Goal: Transaction & Acquisition: Purchase product/service

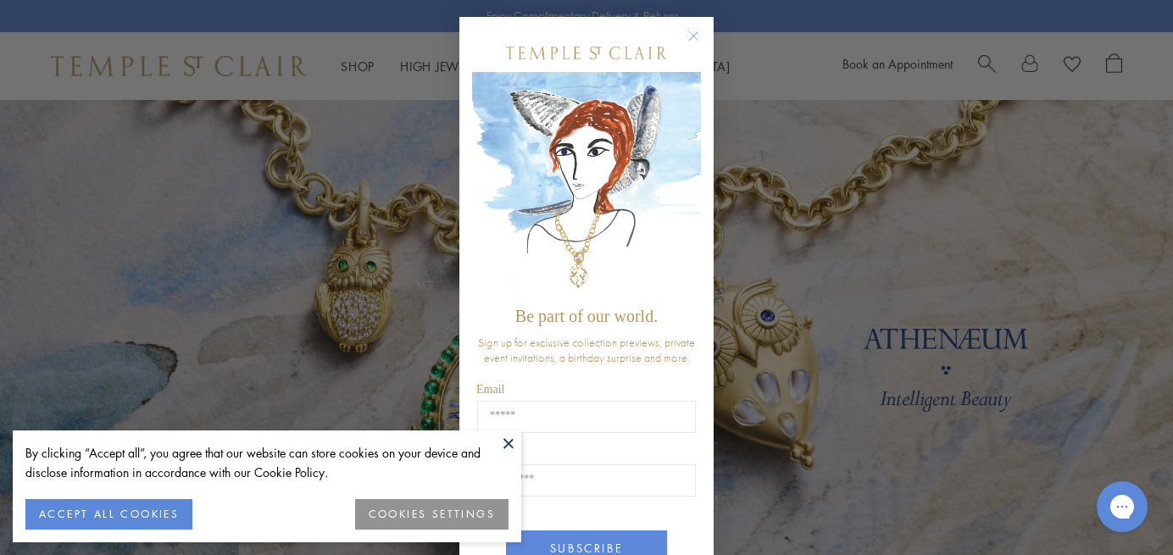
click at [693, 38] on circle "Close dialog" at bounding box center [694, 36] width 20 height 20
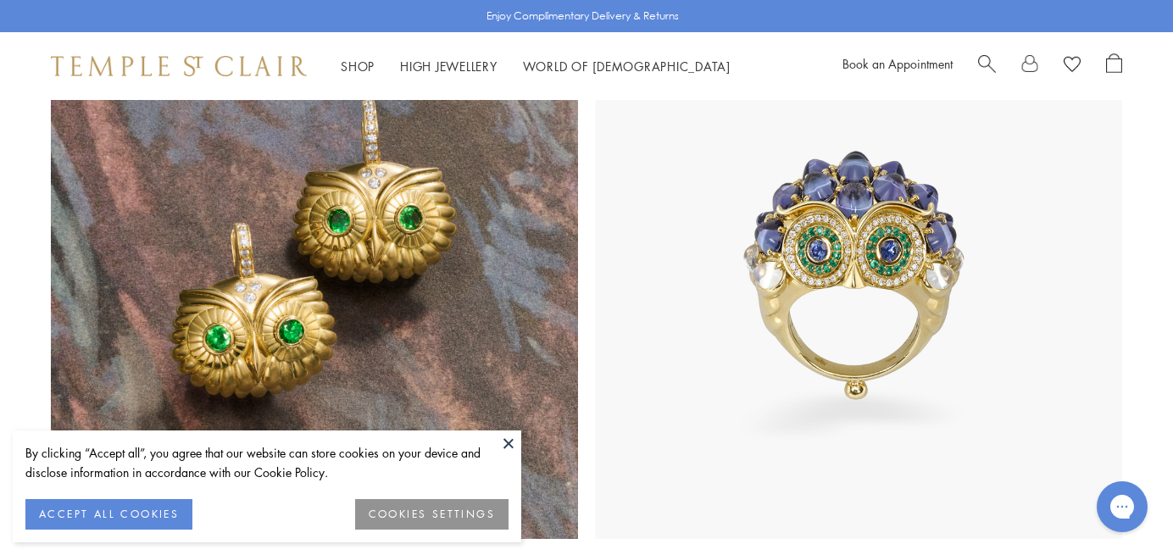
scroll to position [1503, 0]
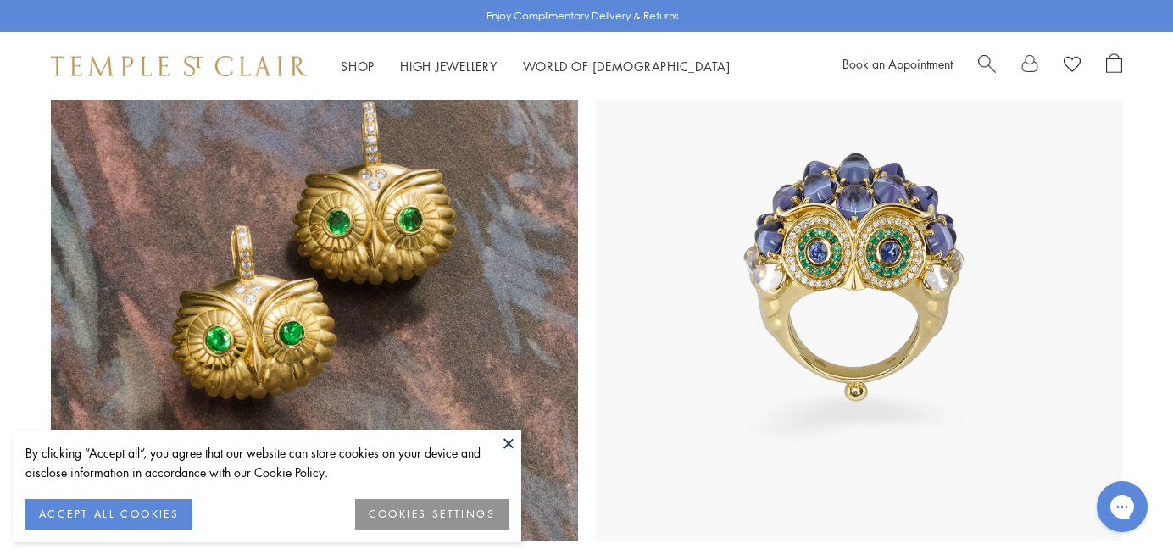
click at [986, 68] on span "Search" at bounding box center [987, 62] width 18 height 18
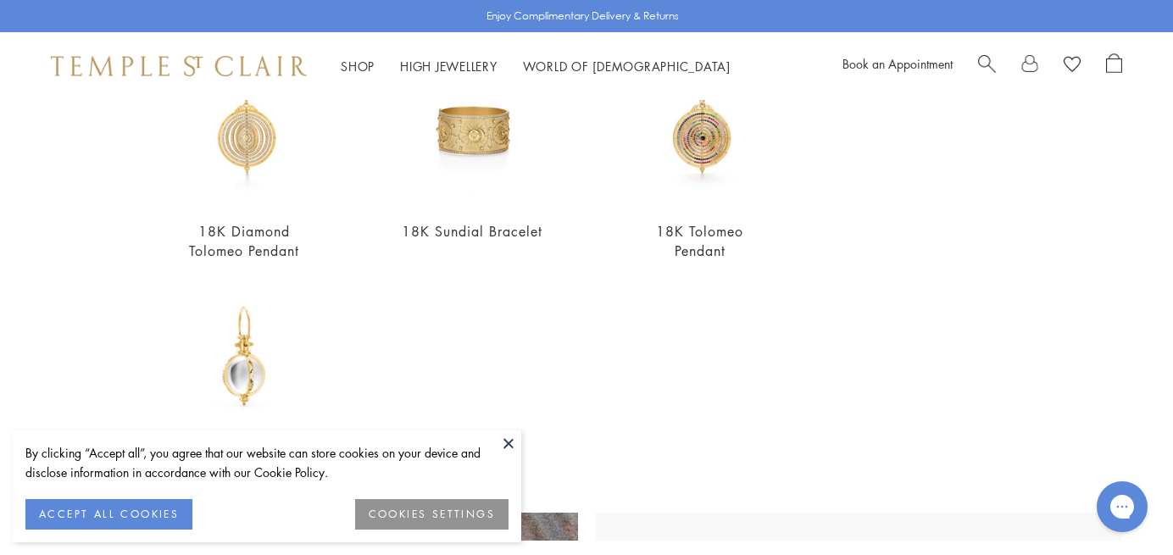
scroll to position [702, 0]
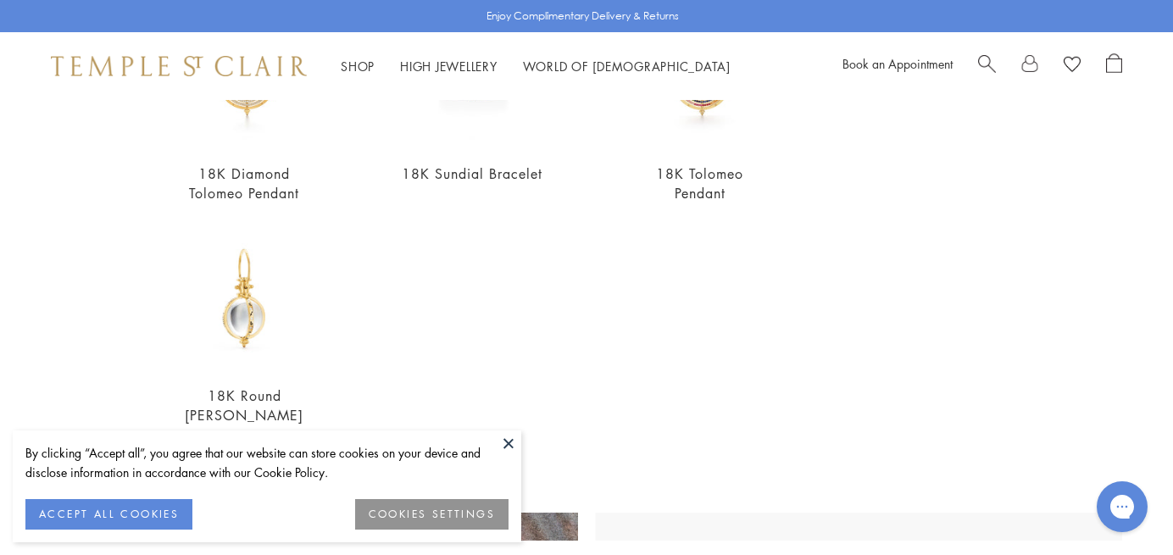
type input "*****"
click at [510, 438] on button at bounding box center [508, 442] width 25 height 25
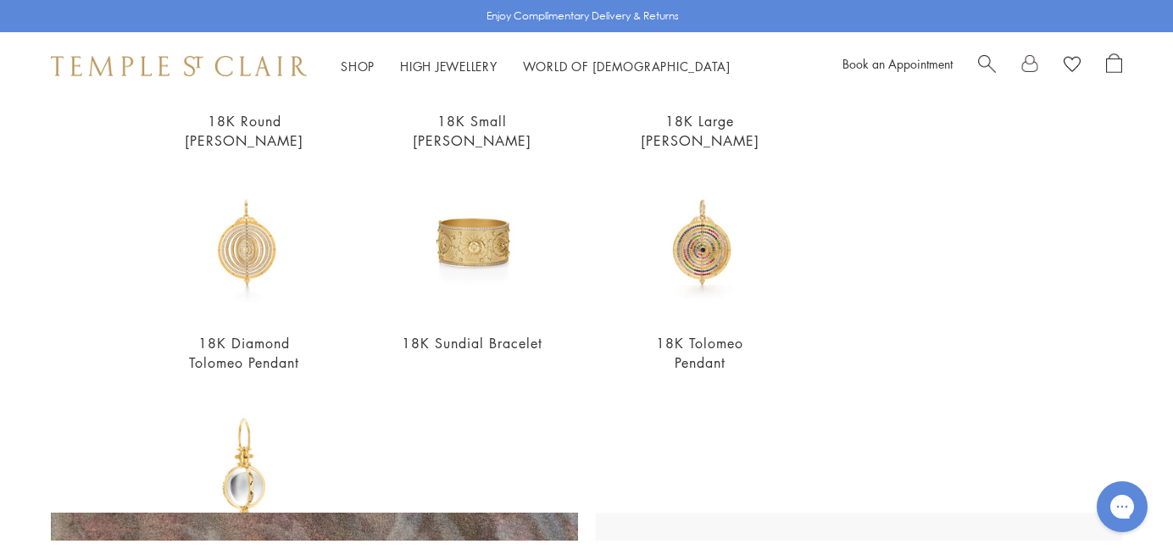
scroll to position [0, 0]
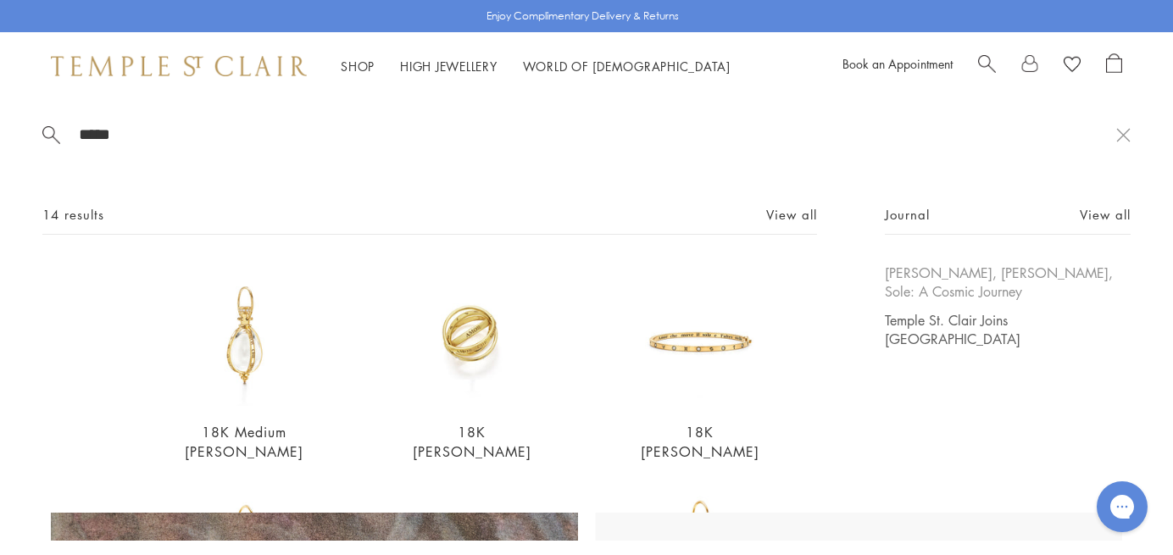
click at [886, 270] on link "[PERSON_NAME], [PERSON_NAME], Sole: A Cosmic Journey" at bounding box center [1008, 282] width 246 height 37
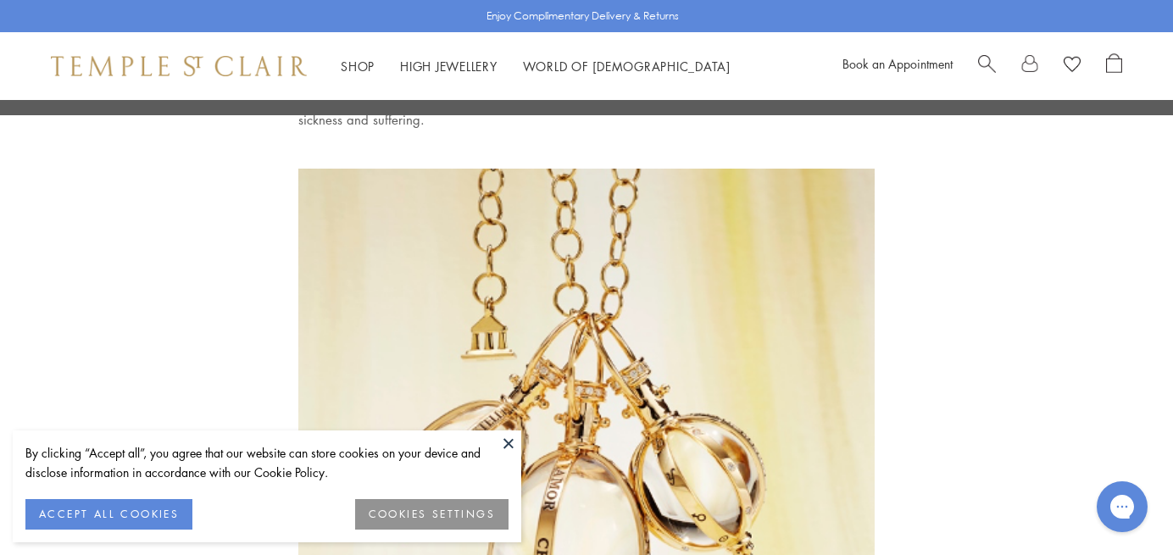
scroll to position [3659, 0]
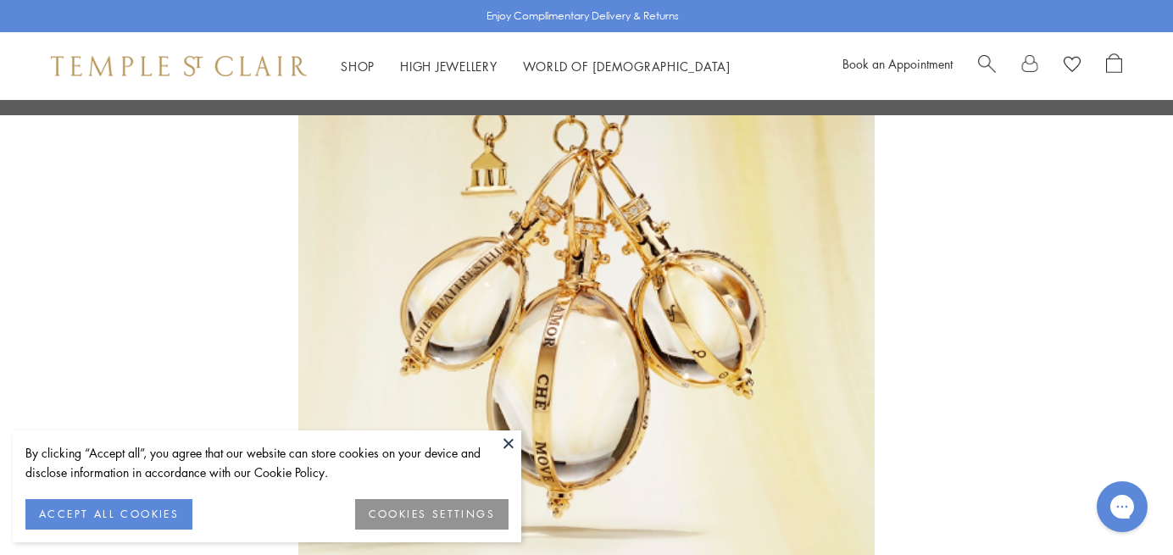
click at [511, 440] on button at bounding box center [508, 442] width 25 height 25
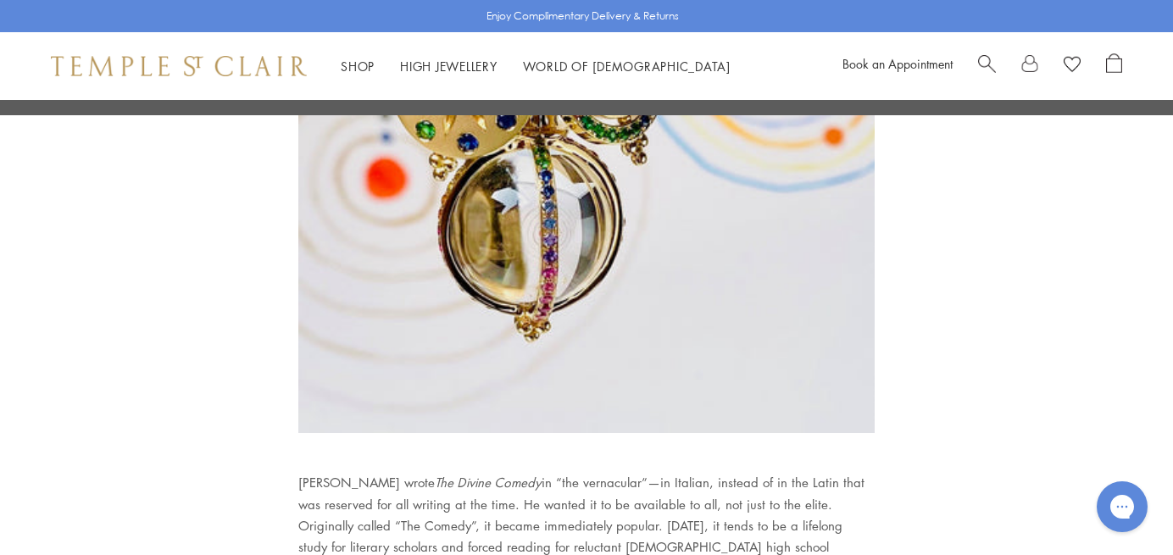
scroll to position [6042, 0]
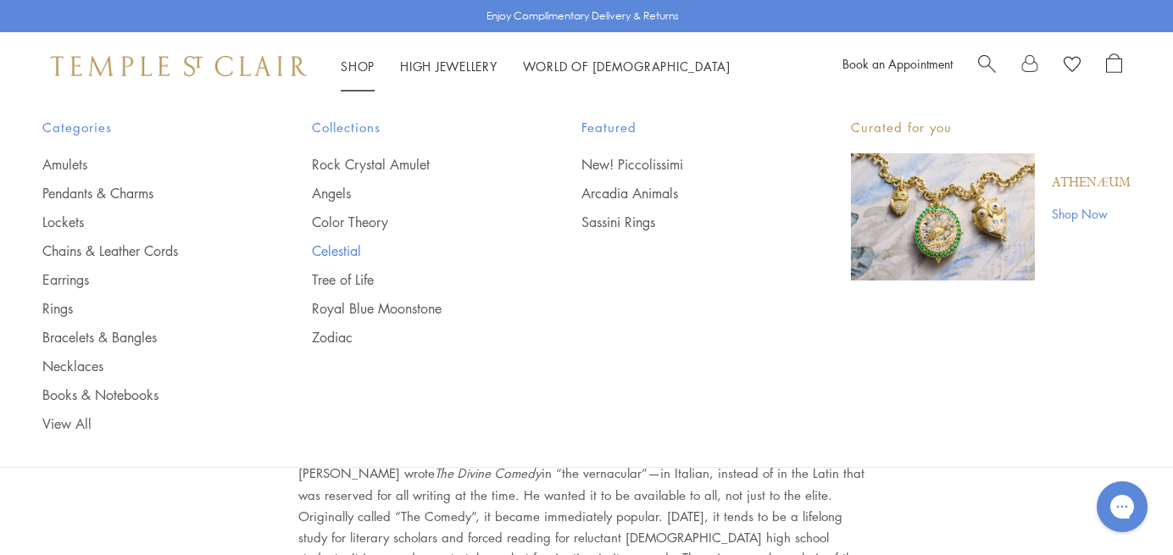
click at [347, 255] on link "Celestial" at bounding box center [413, 250] width 202 height 19
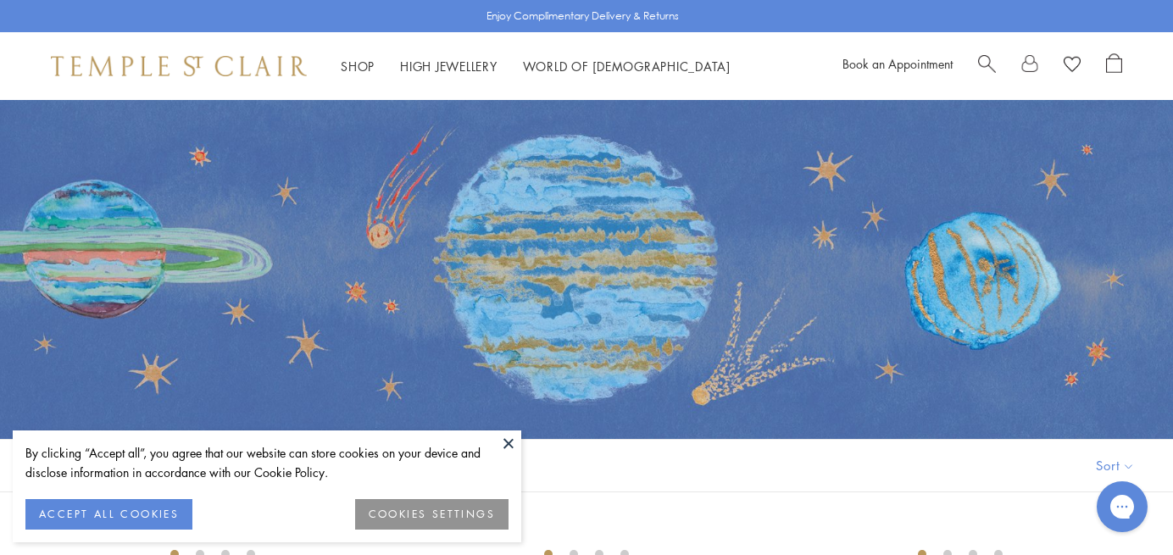
click at [509, 442] on button at bounding box center [508, 442] width 25 height 25
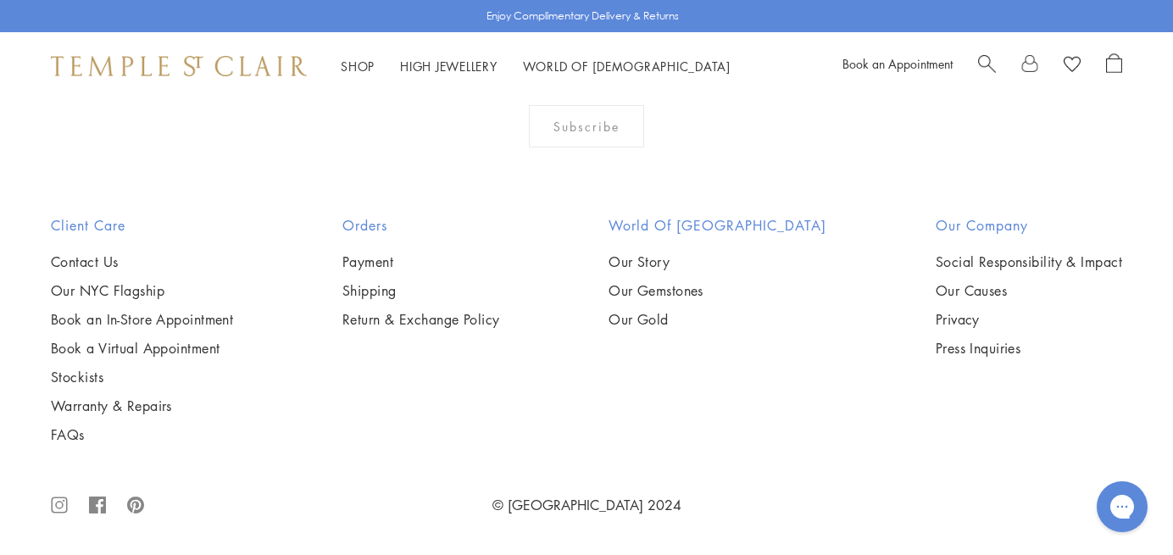
scroll to position [7848, 0]
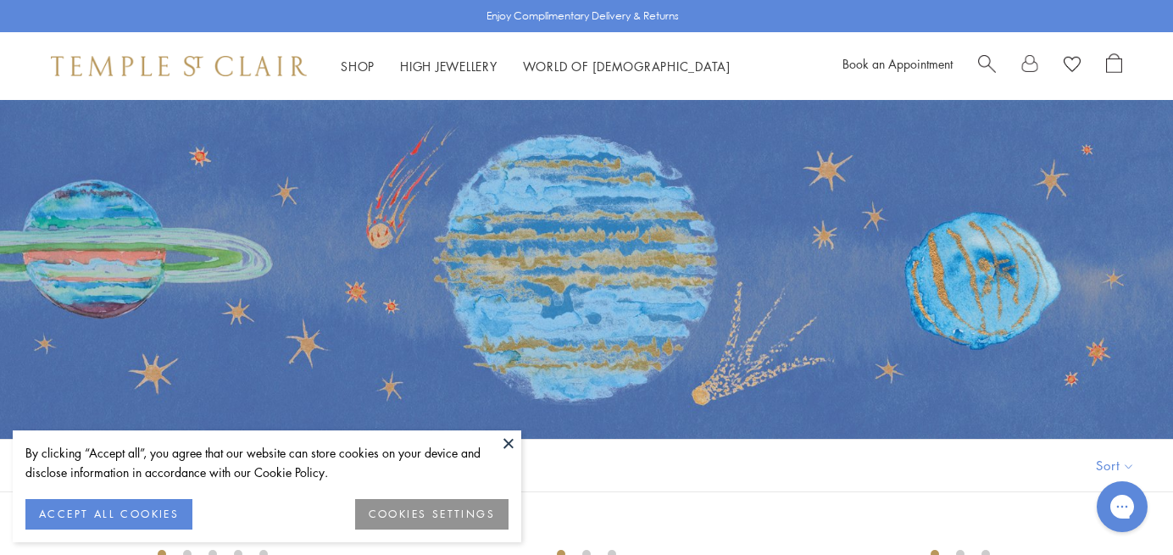
click at [120, 516] on button "ACCEPT ALL COOKIES" at bounding box center [108, 514] width 167 height 31
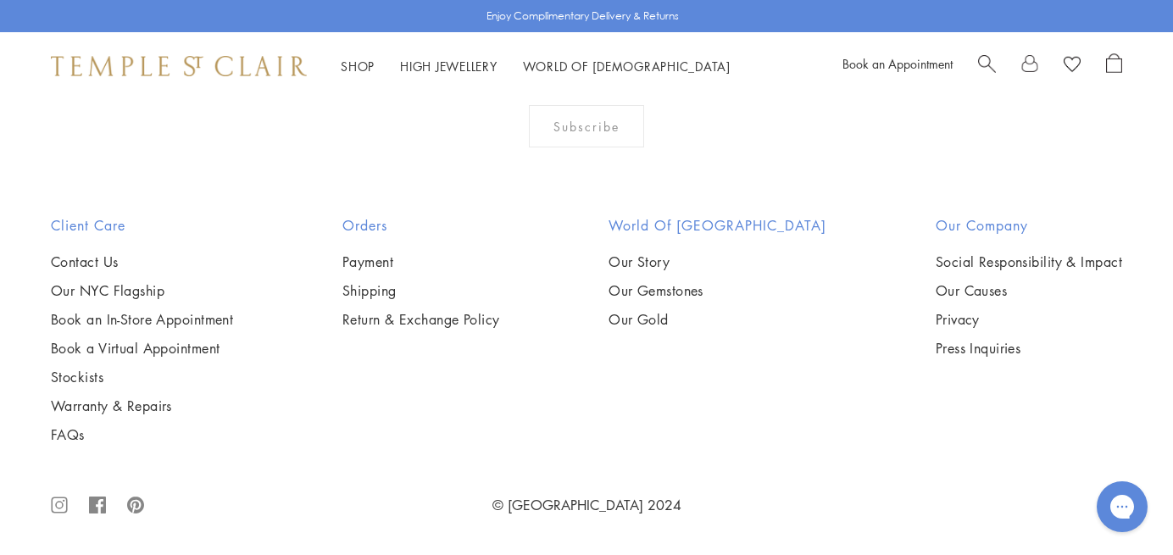
scroll to position [8087, 0]
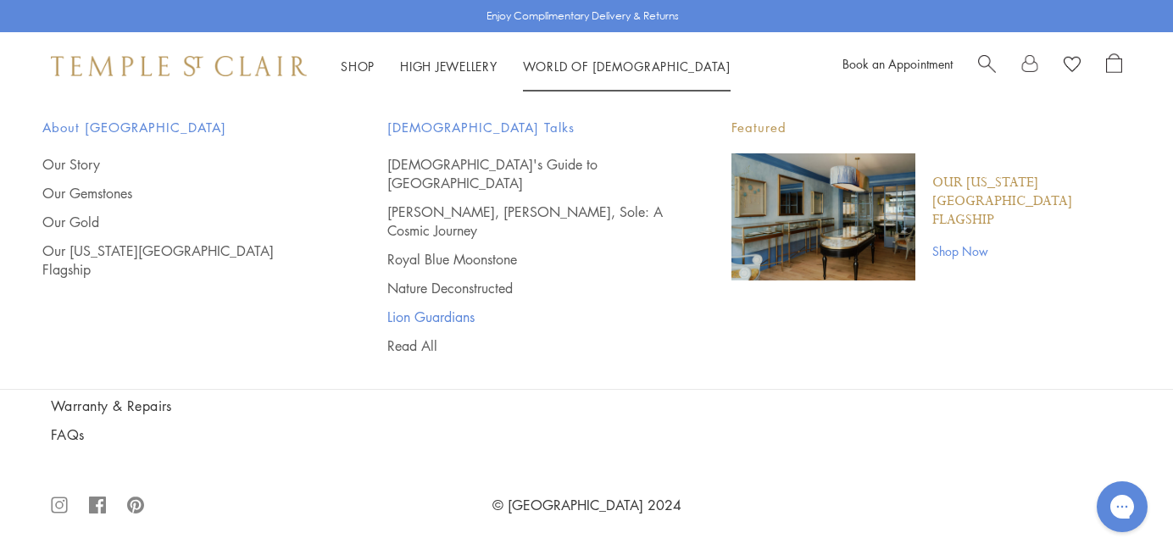
click at [424, 308] on link "Lion Guardians" at bounding box center [525, 317] width 277 height 19
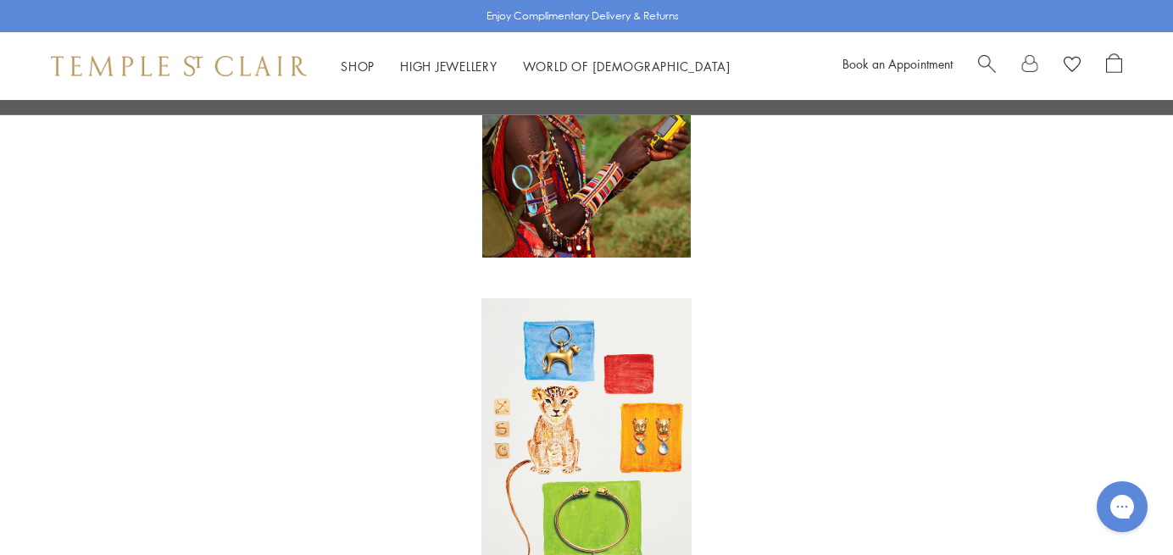
scroll to position [1196, 0]
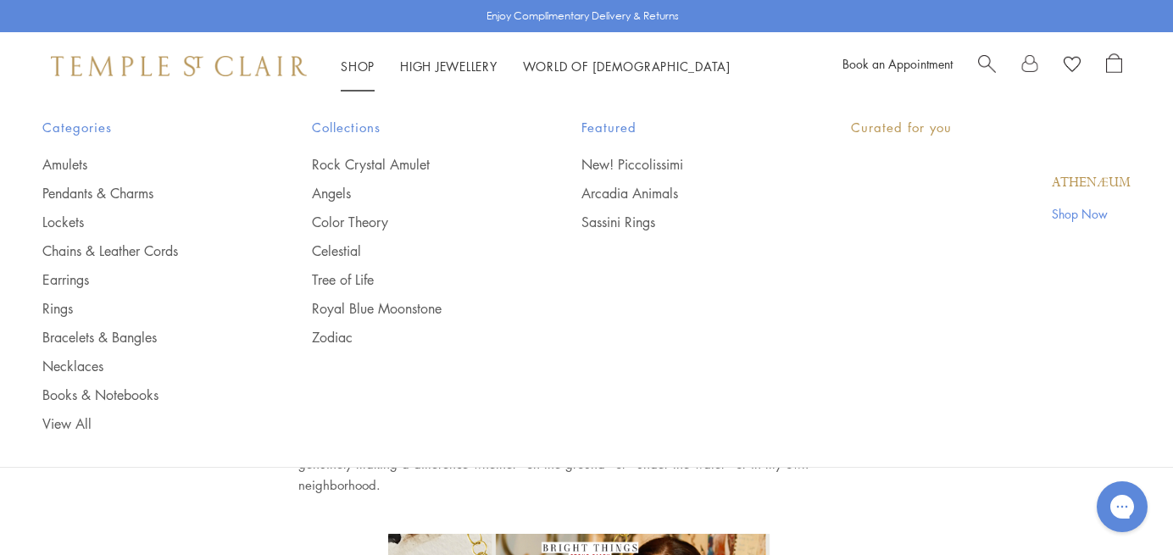
click at [357, 62] on link "Shop Shop" at bounding box center [358, 66] width 34 height 17
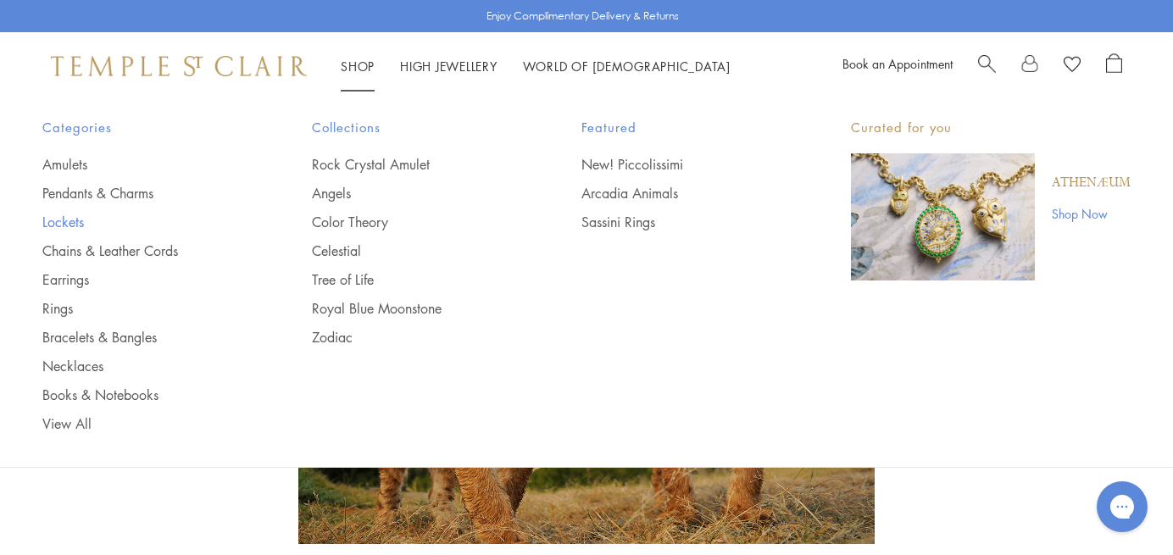
click at [75, 219] on link "Lockets" at bounding box center [143, 222] width 202 height 19
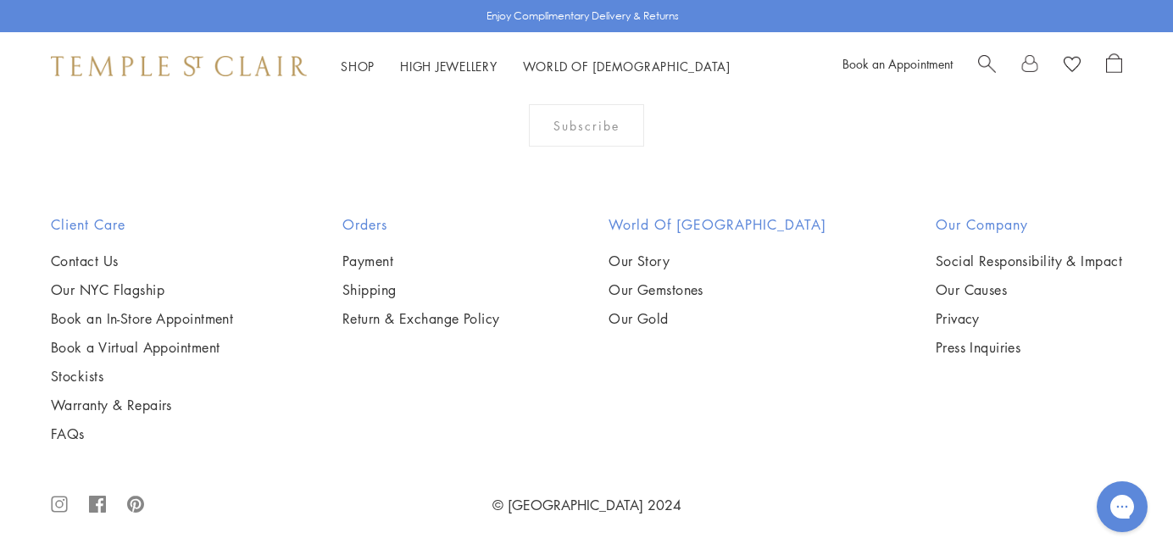
scroll to position [3520, 0]
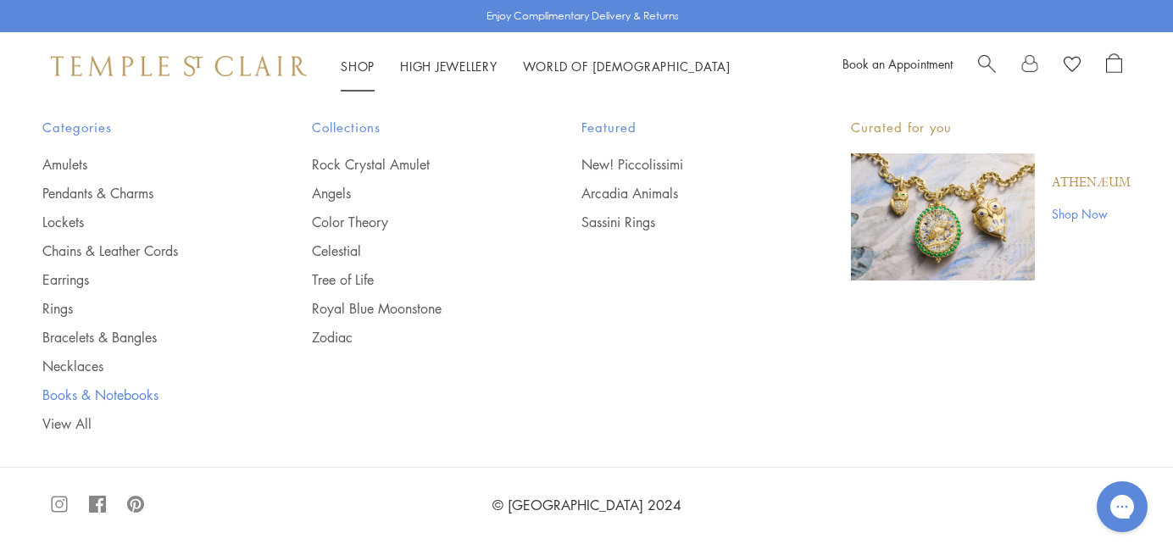
click at [99, 394] on link "Books & Notebooks" at bounding box center [143, 395] width 202 height 19
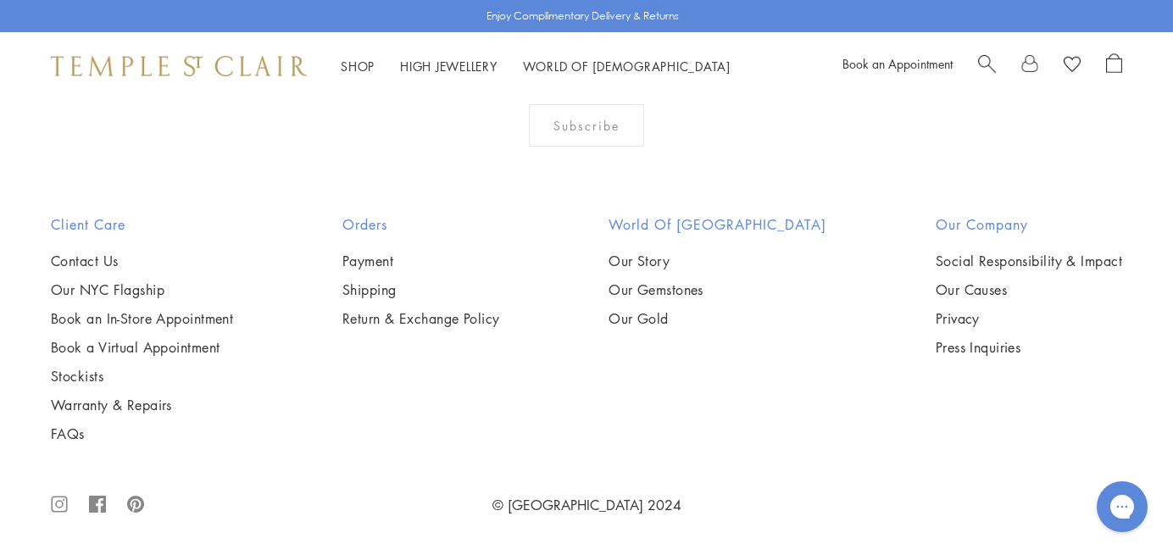
scroll to position [1580, 0]
click at [0, 0] on img at bounding box center [0, 0] width 0 height 0
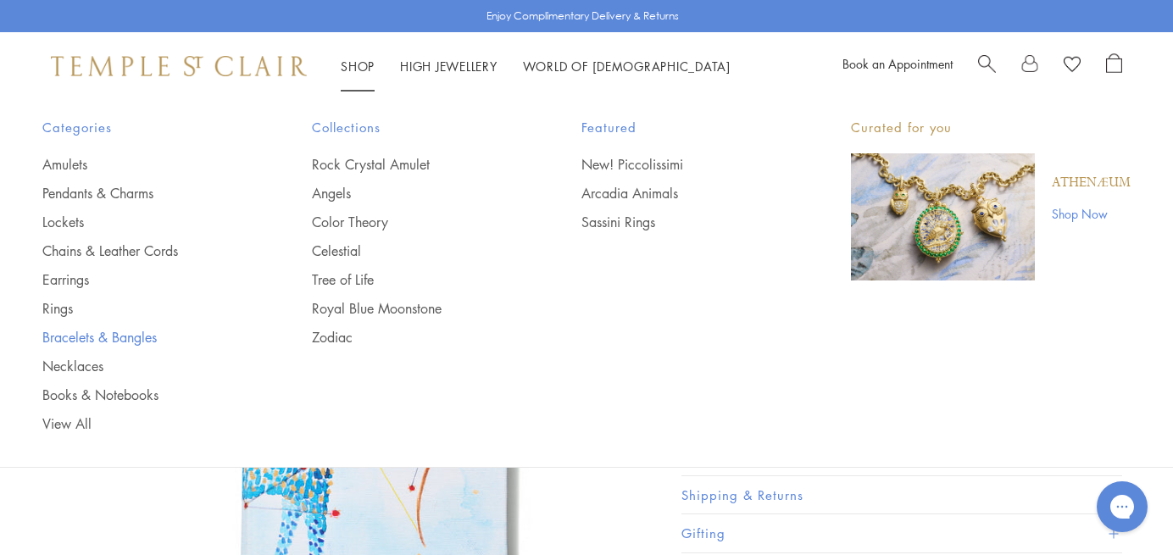
click at [95, 334] on link "Bracelets & Bangles" at bounding box center [143, 337] width 202 height 19
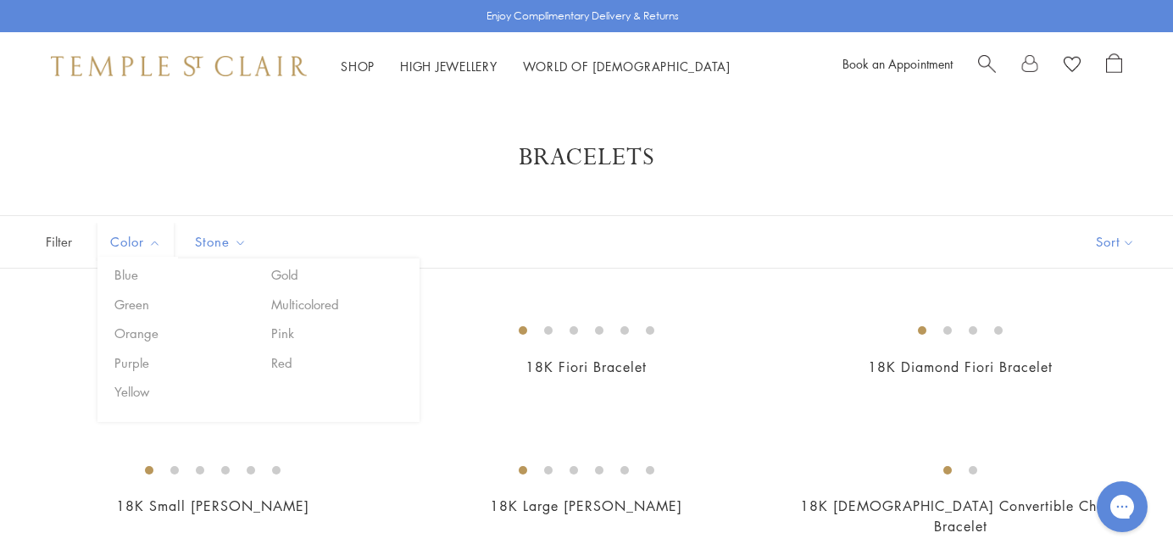
click at [63, 237] on span "Filter" at bounding box center [42, 242] width 85 height 52
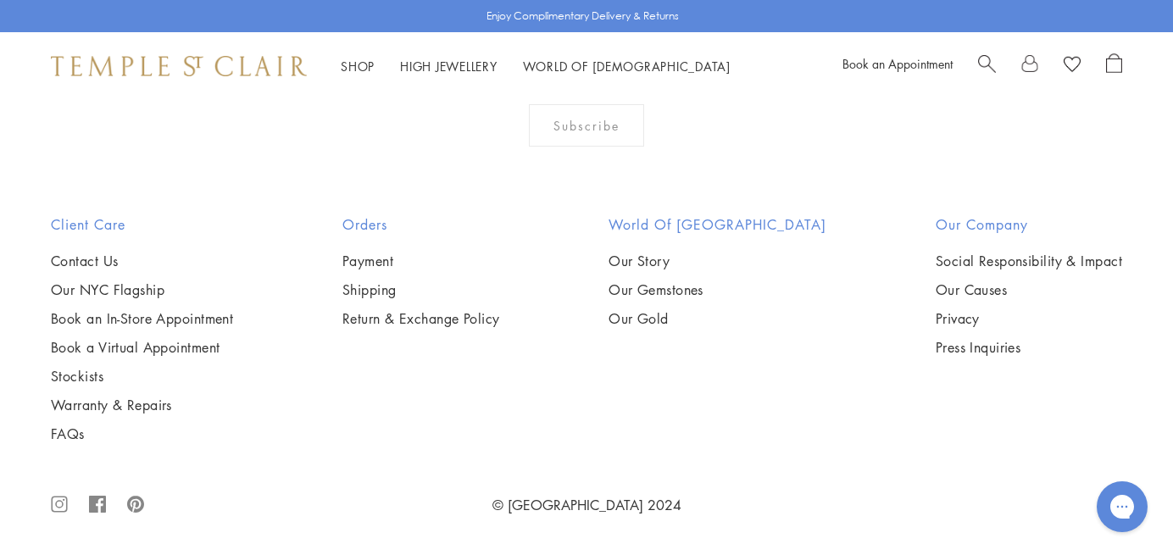
scroll to position [5525, 0]
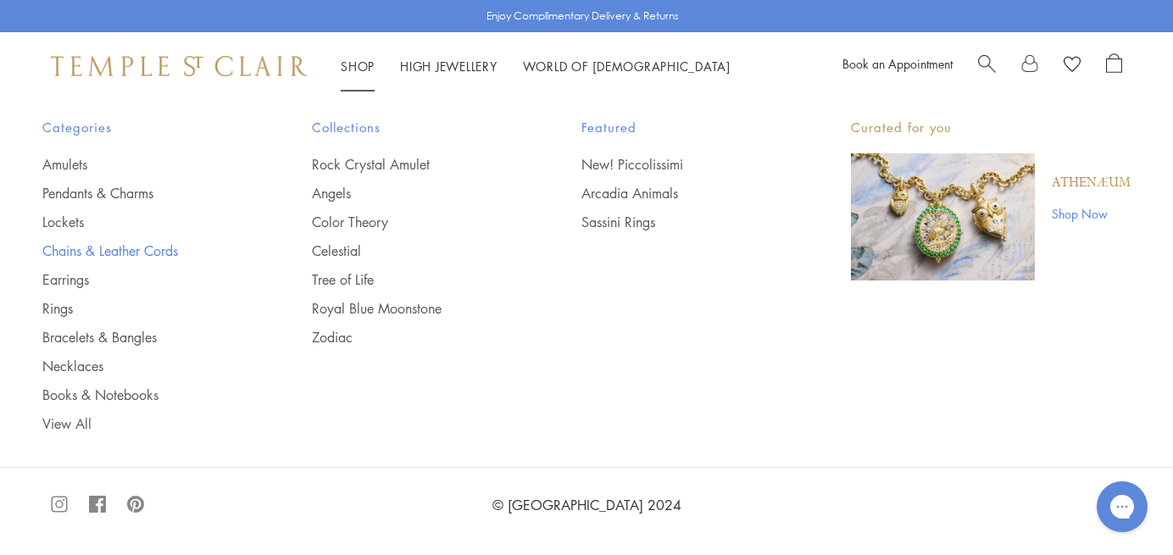
click at [99, 249] on link "Chains & Leather Cords" at bounding box center [143, 250] width 202 height 19
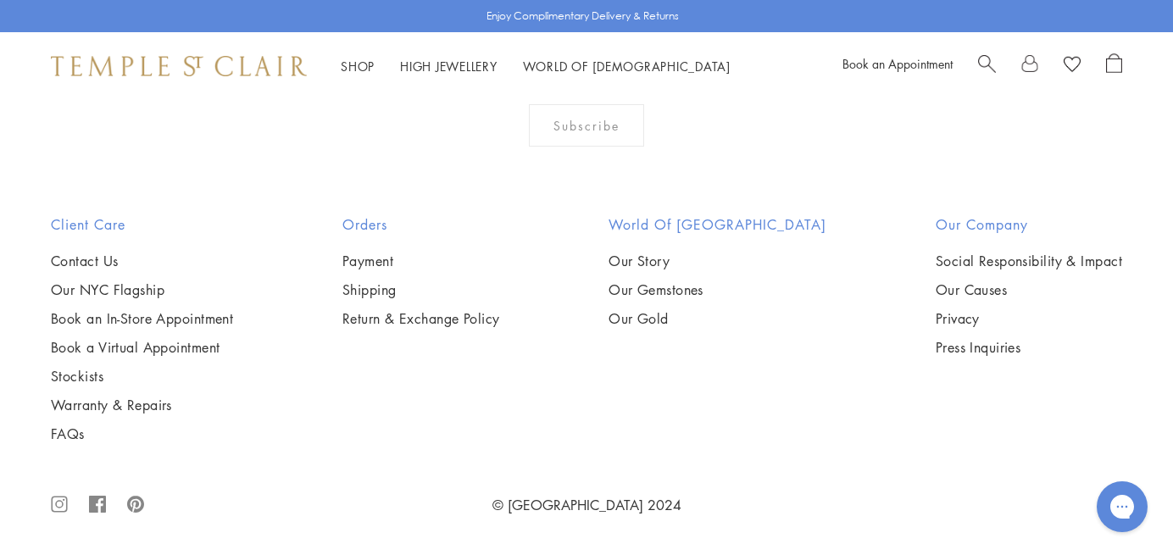
scroll to position [2877, 0]
click at [0, 0] on img at bounding box center [0, 0] width 0 height 0
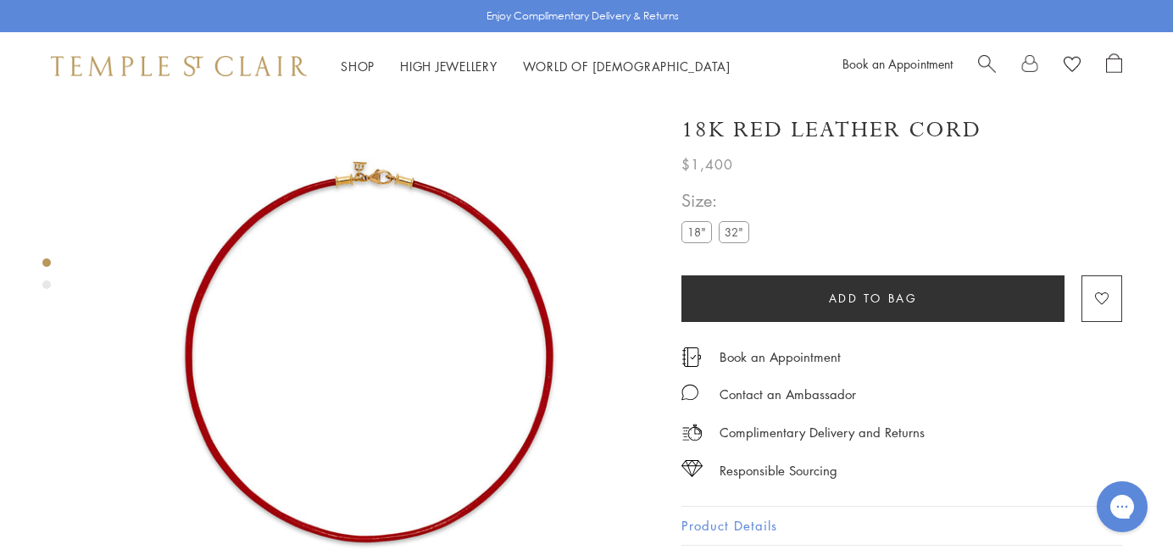
scroll to position [32, 0]
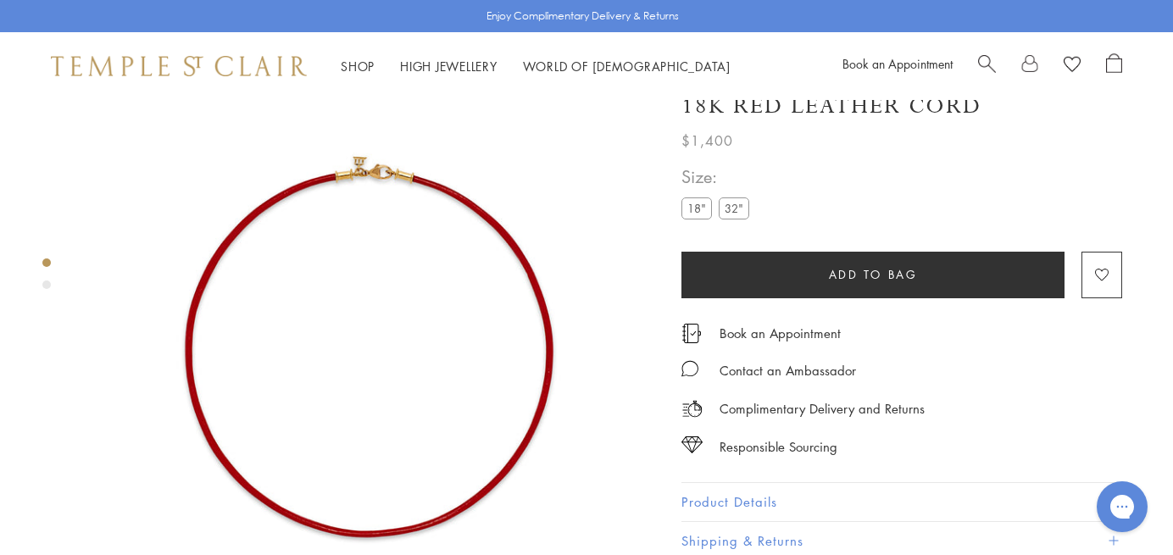
click at [730, 200] on label "32"" at bounding box center [733, 207] width 31 height 21
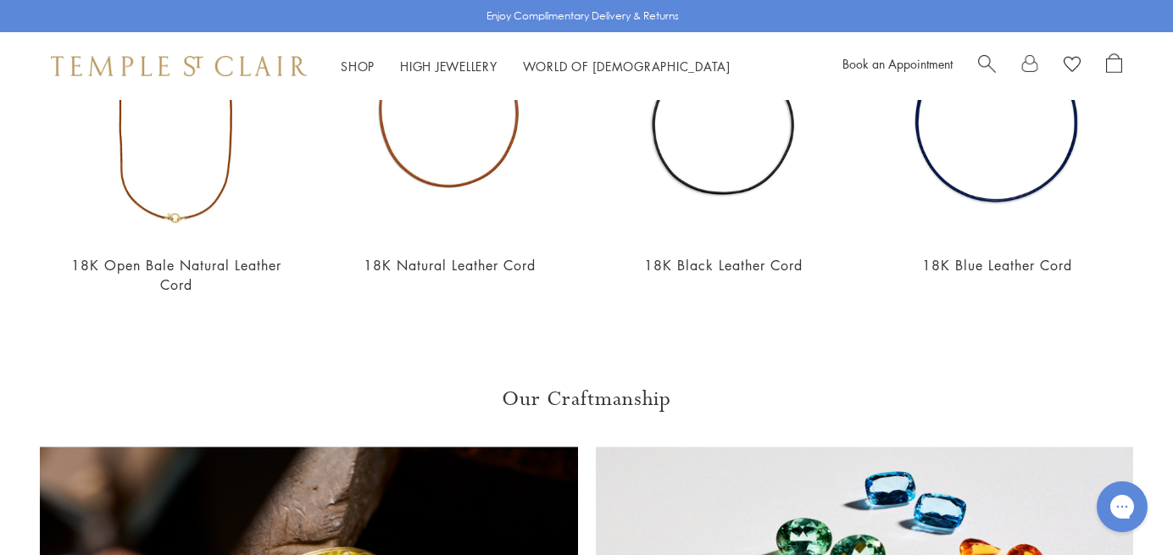
scroll to position [817, 0]
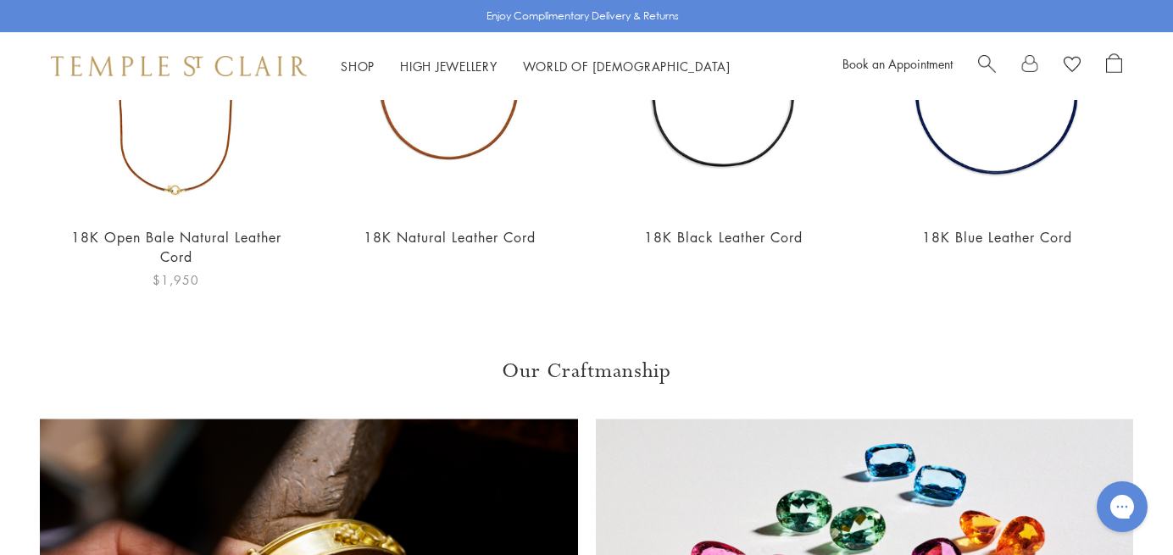
click at [191, 138] on img at bounding box center [176, 91] width 240 height 240
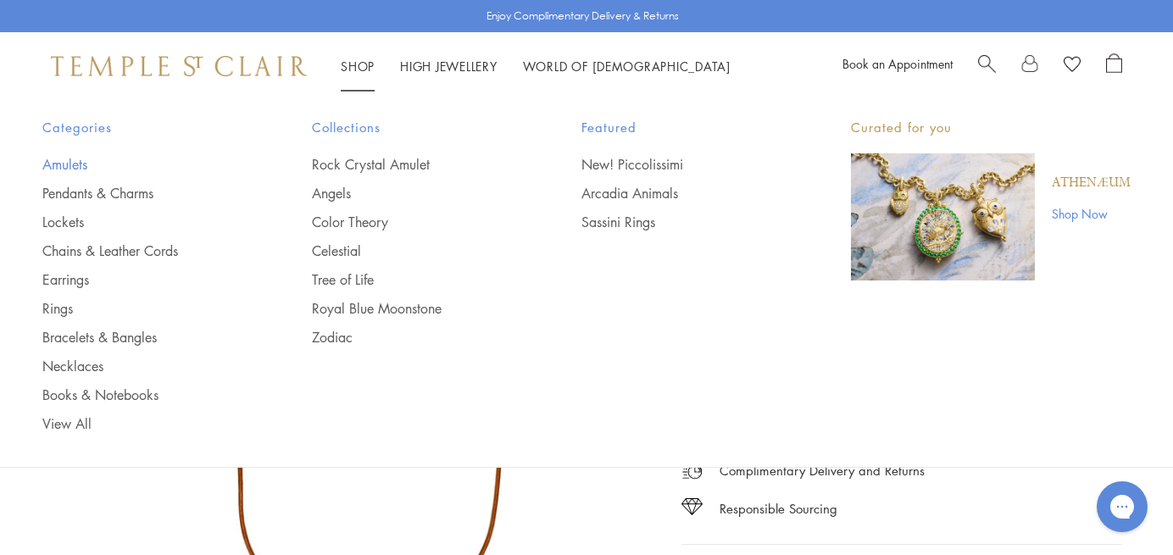
click at [67, 161] on link "Amulets" at bounding box center [143, 164] width 202 height 19
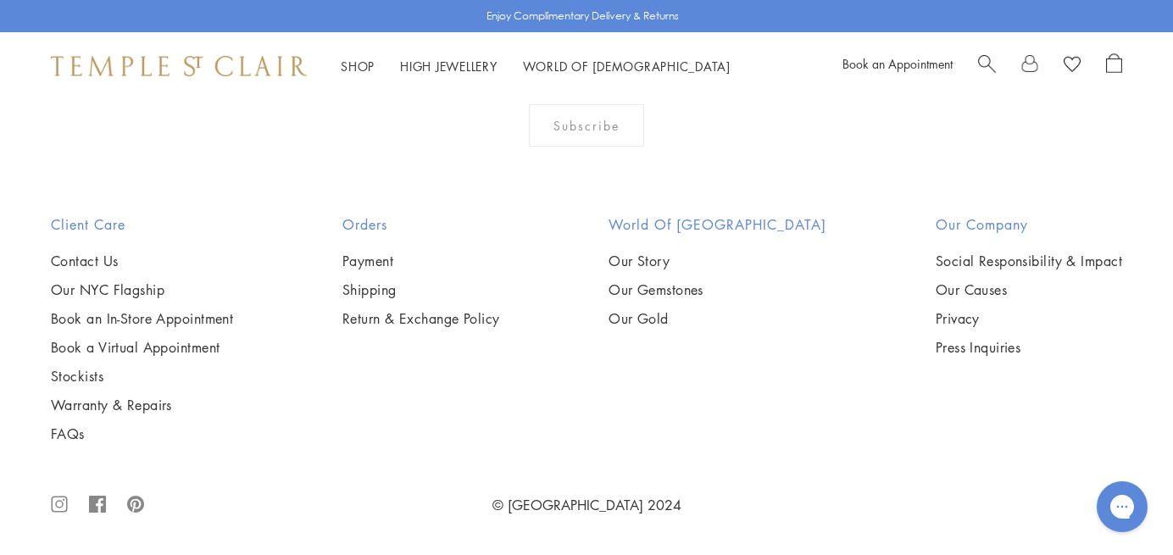
scroll to position [4577, 0]
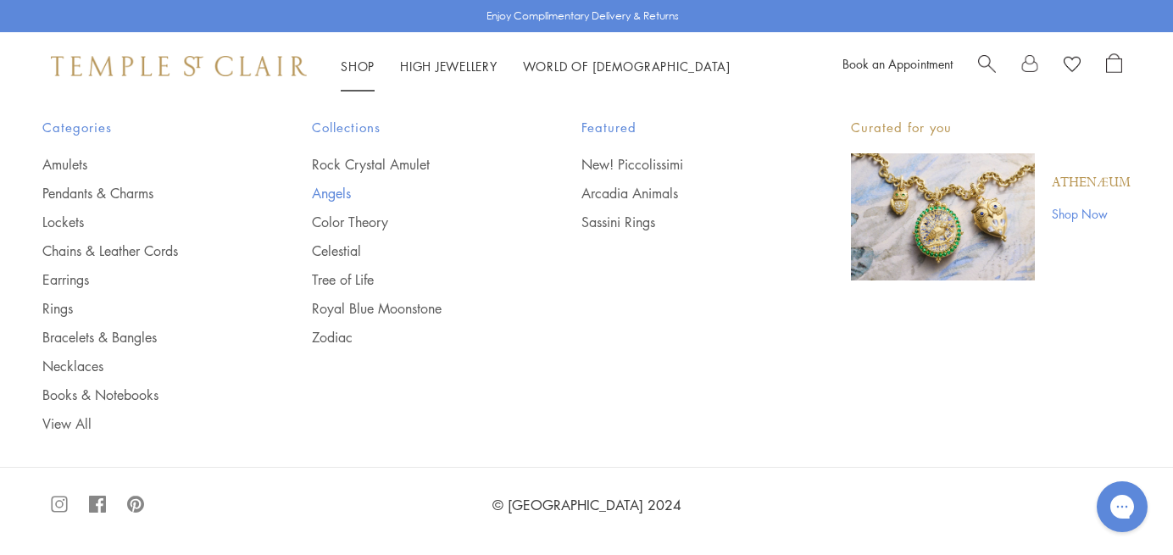
click at [336, 191] on link "Angels" at bounding box center [413, 193] width 202 height 19
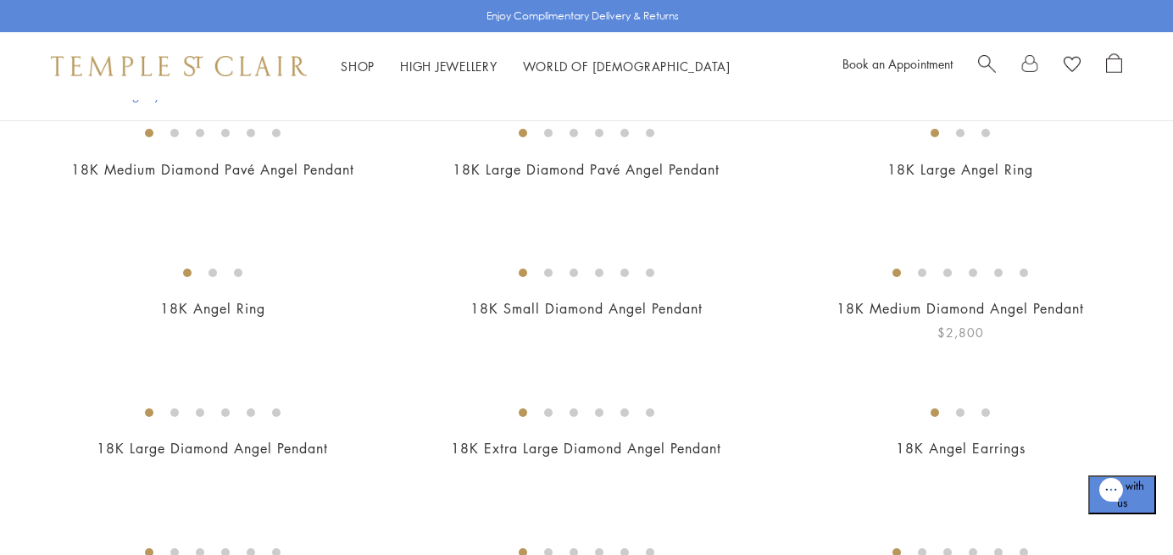
scroll to position [419, 0]
click at [0, 0] on img at bounding box center [0, 0] width 0 height 0
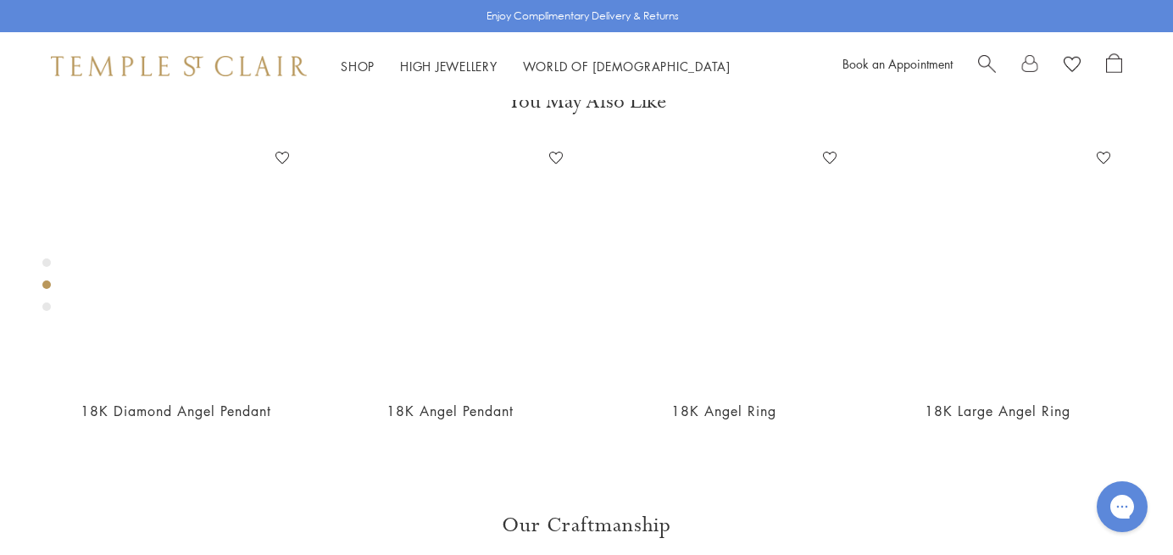
scroll to position [638, 0]
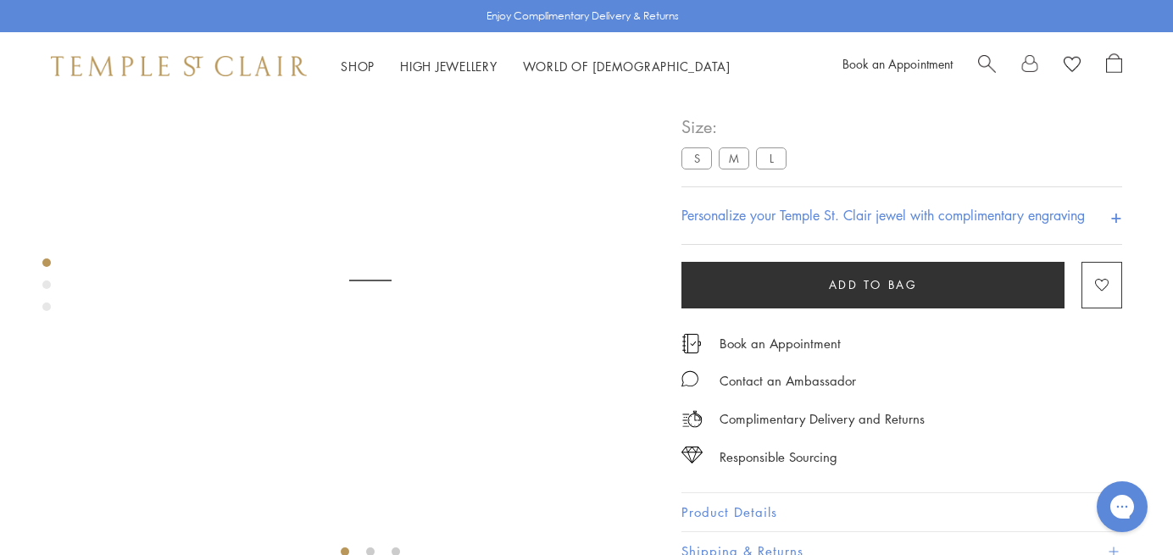
scroll to position [100, 0]
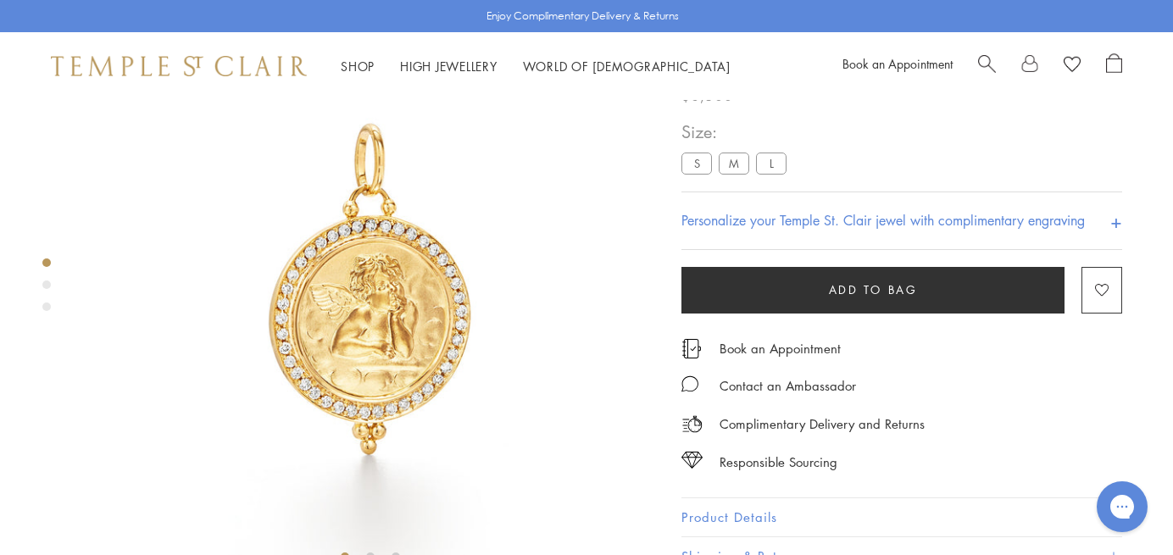
click at [738, 174] on label "M" at bounding box center [733, 163] width 31 height 21
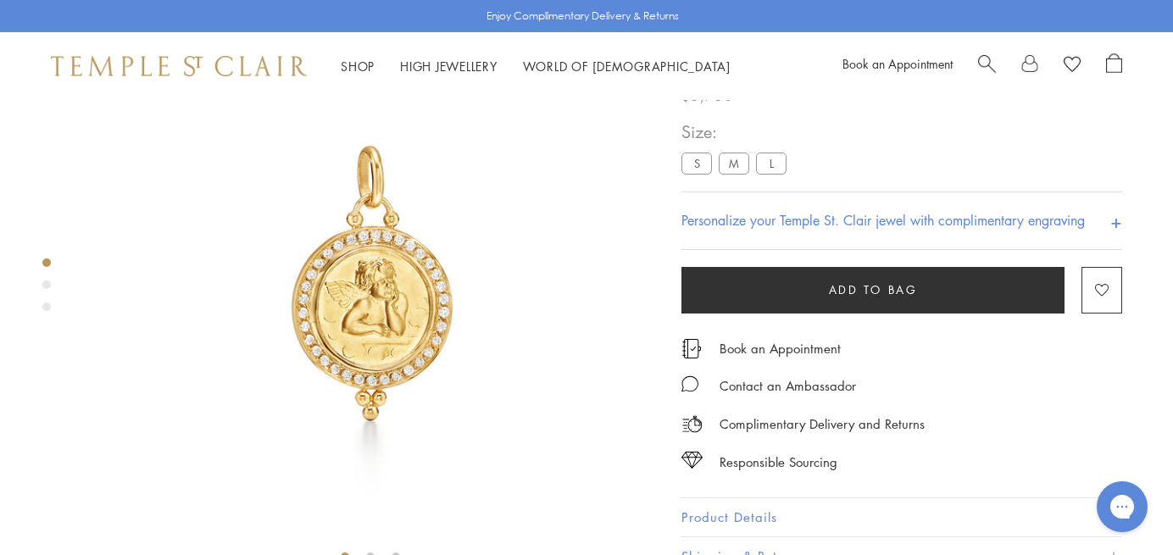
click at [690, 174] on label "S" at bounding box center [696, 163] width 31 height 21
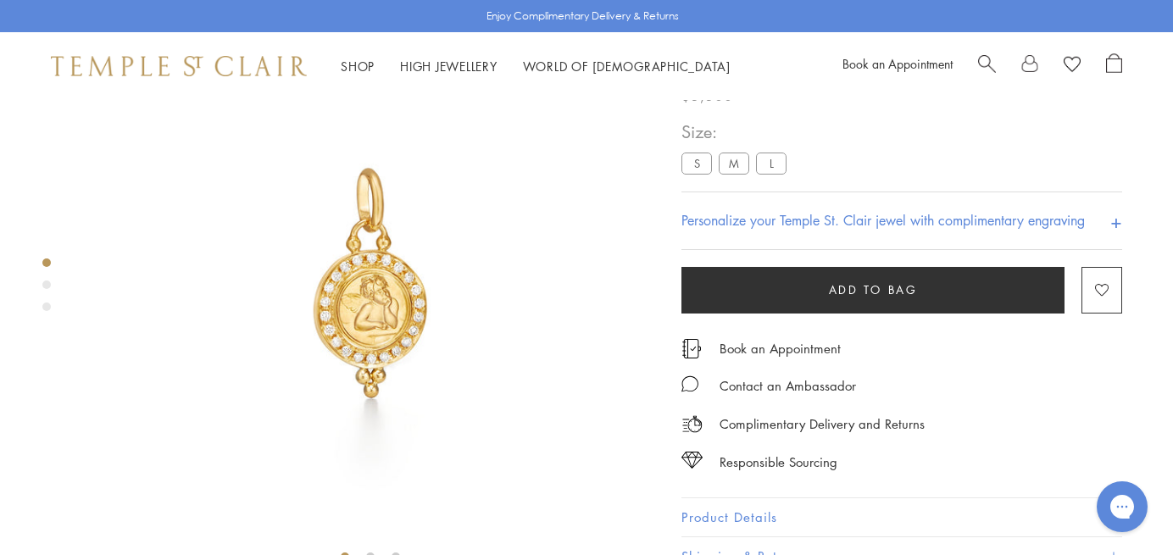
click at [736, 174] on label "M" at bounding box center [733, 163] width 31 height 21
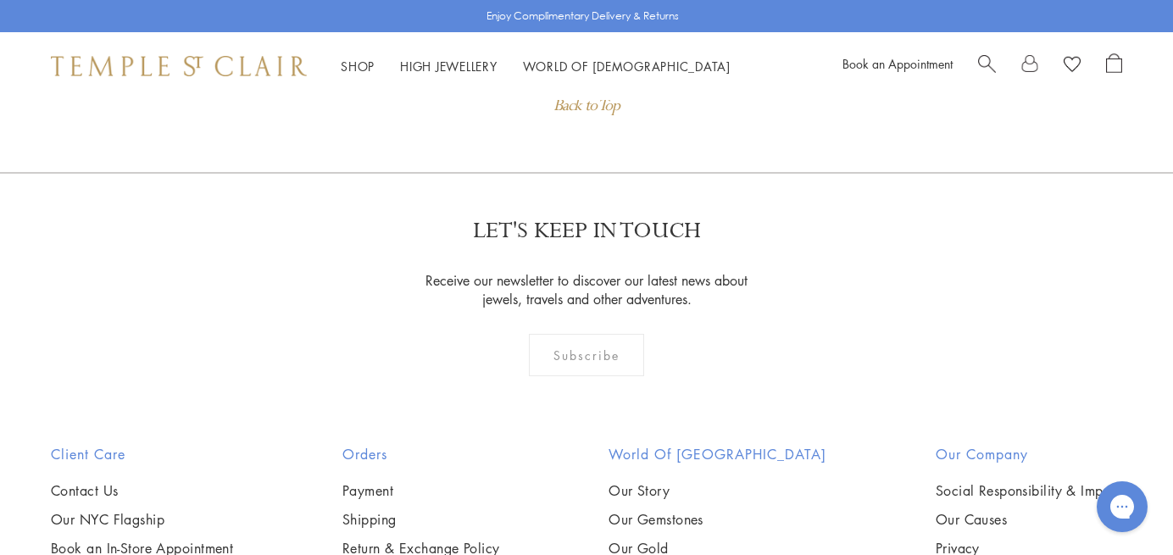
scroll to position [1399, 0]
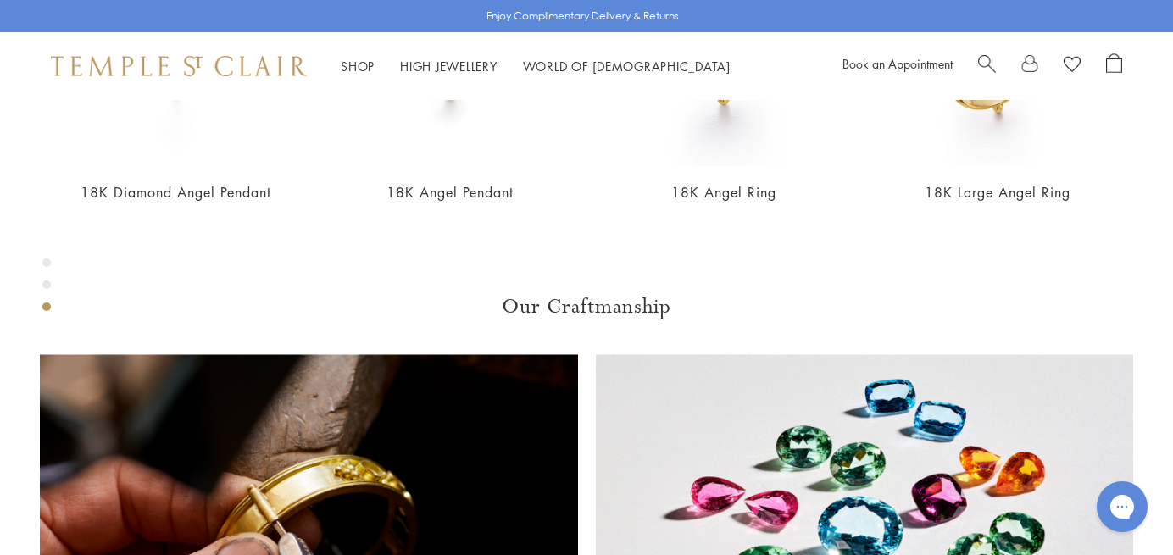
scroll to position [1180, 0]
